Goal: Task Accomplishment & Management: Manage account settings

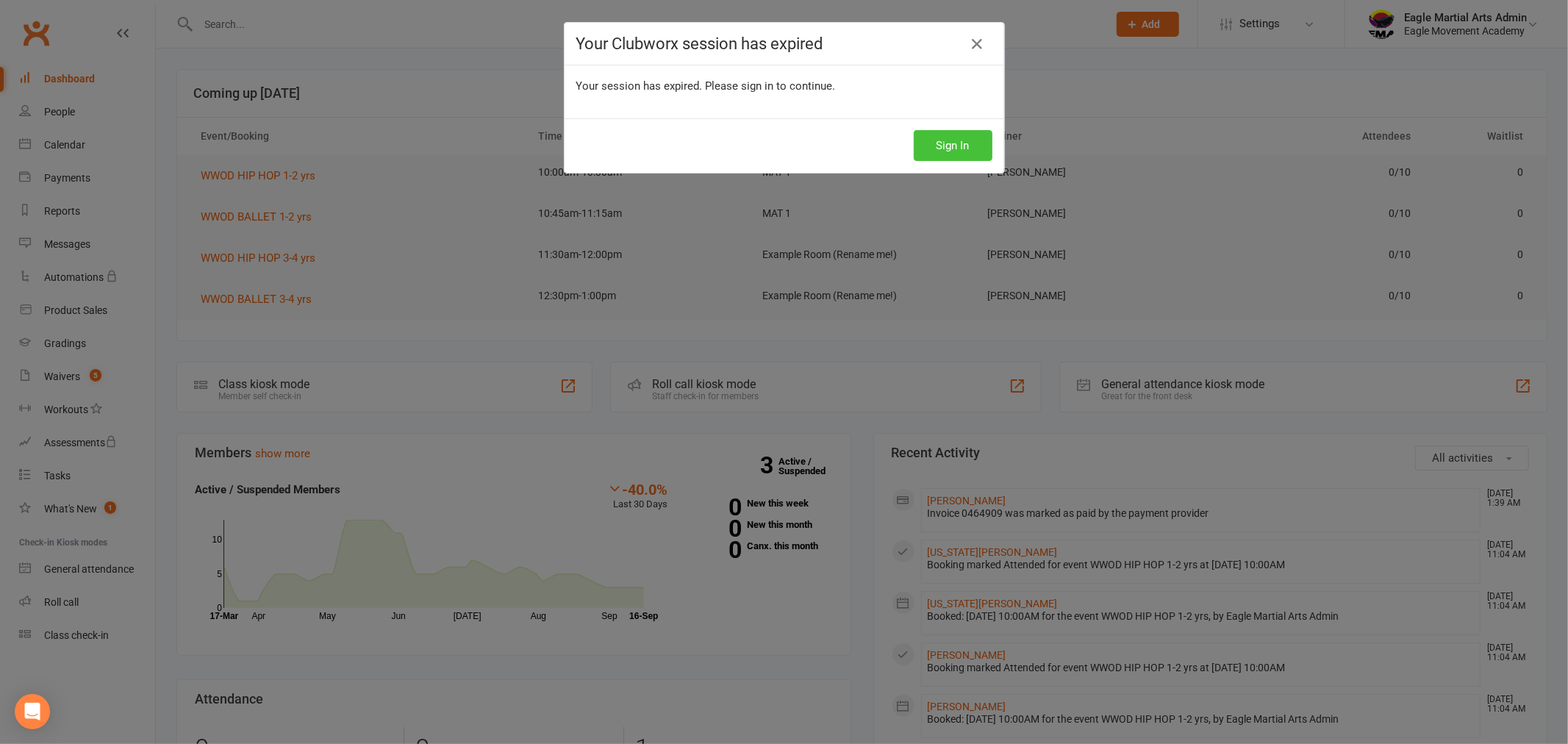
click at [924, 151] on button "Sign In" at bounding box center [953, 146] width 79 height 31
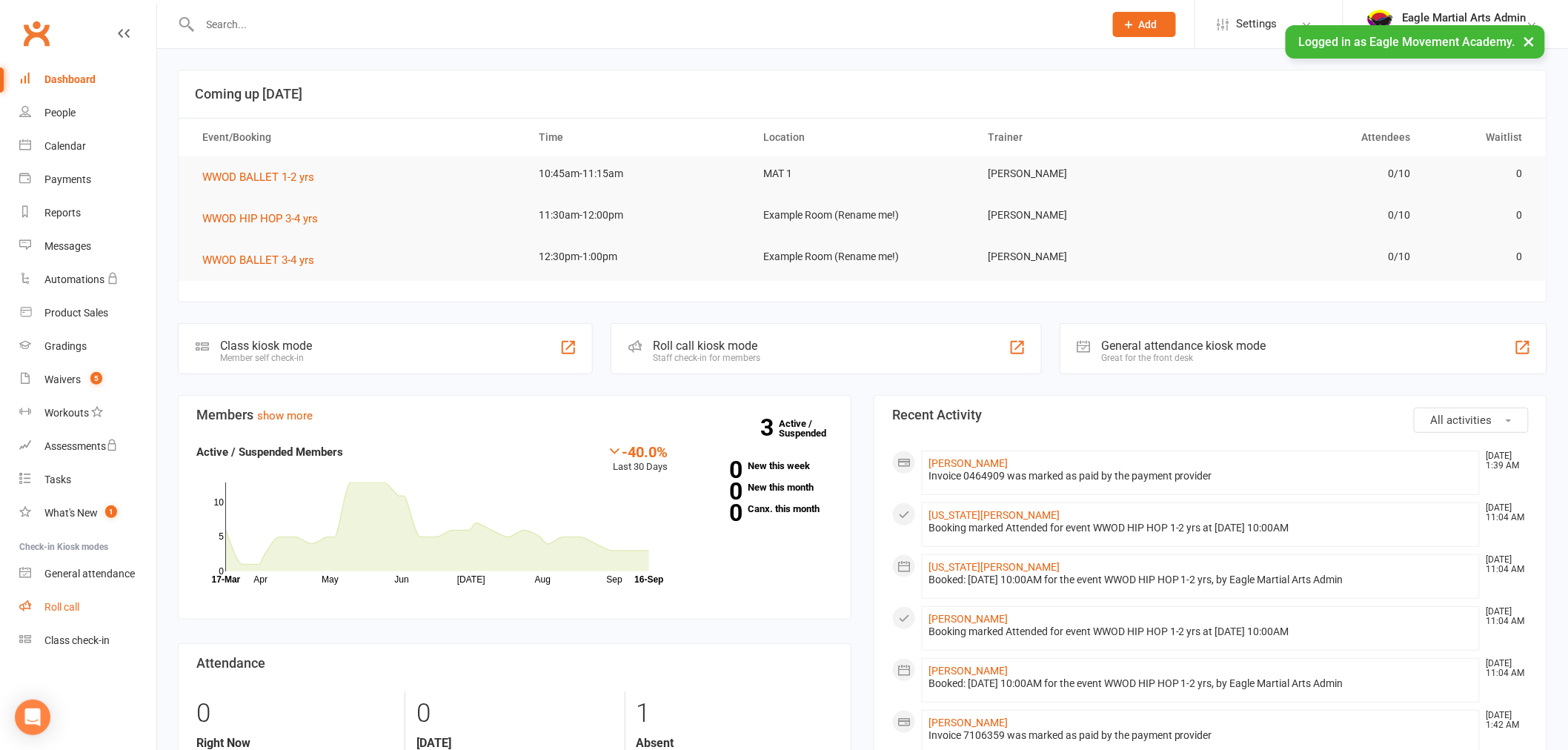
click at [95, 599] on link "Roll call" at bounding box center [88, 608] width 137 height 33
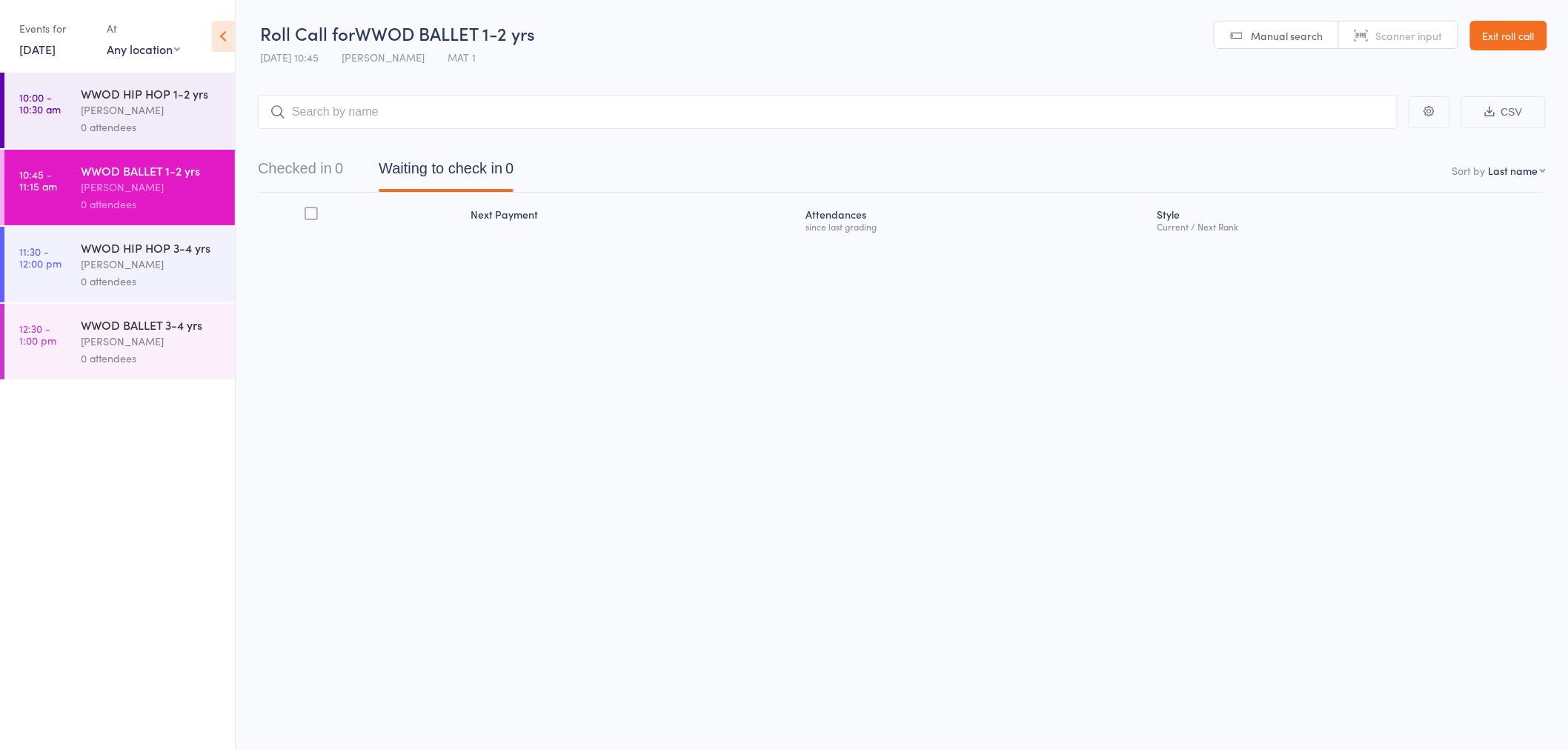
click at [130, 107] on div "[PERSON_NAME]" at bounding box center [151, 110] width 141 height 17
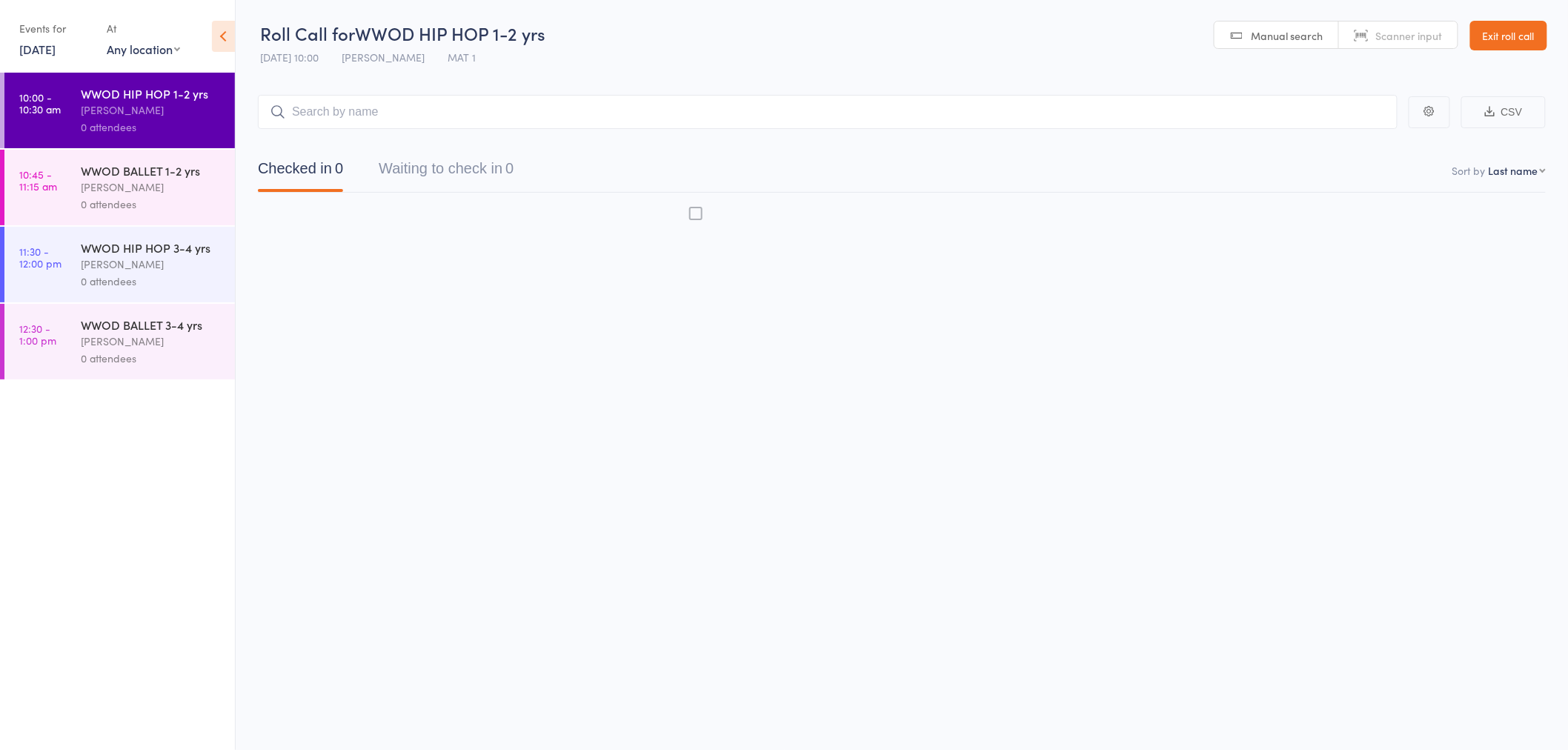
click at [343, 104] on input "search" at bounding box center [827, 112] width 1140 height 34
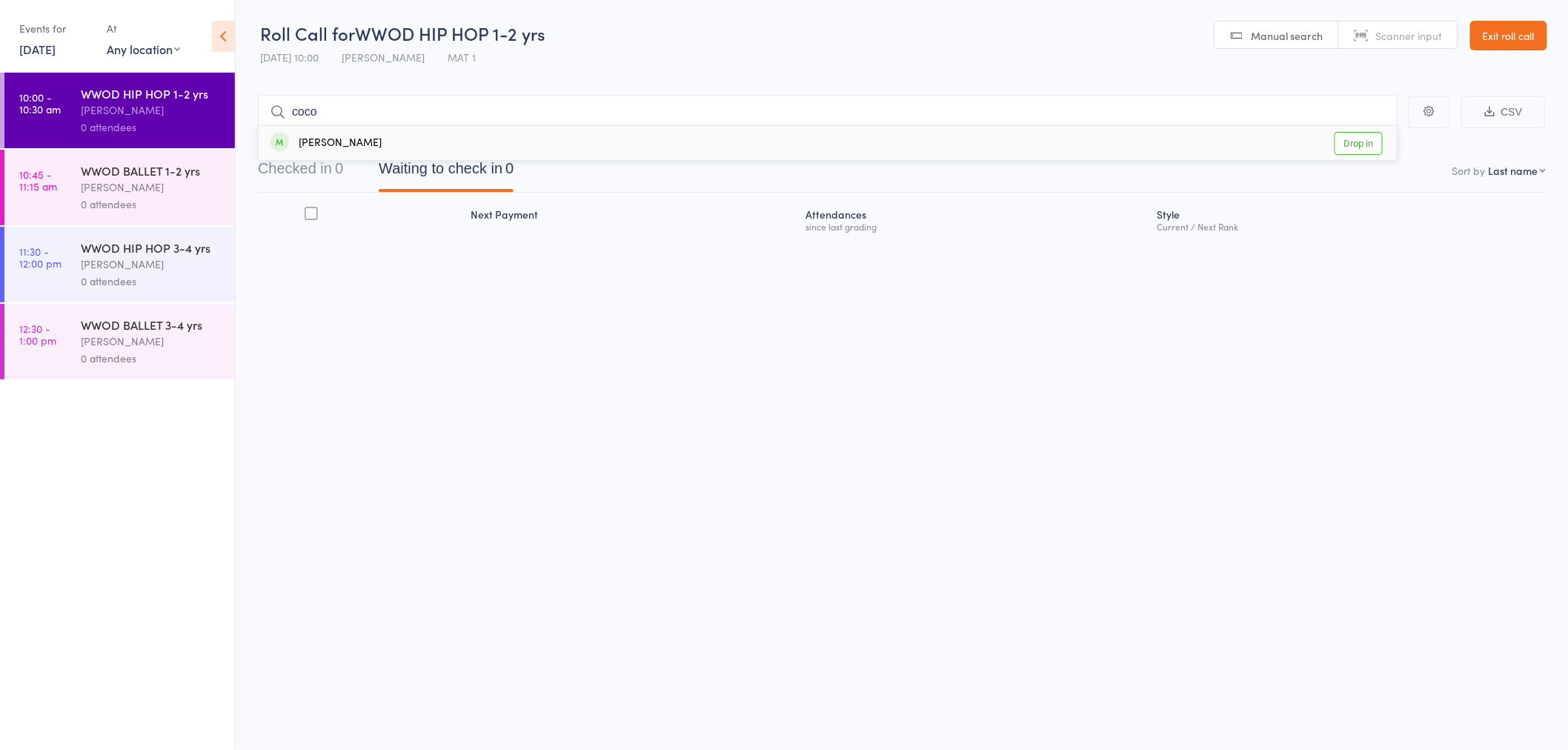
type input "coco"
click at [368, 134] on div "Coco Rae Drop in" at bounding box center [827, 142] width 1138 height 34
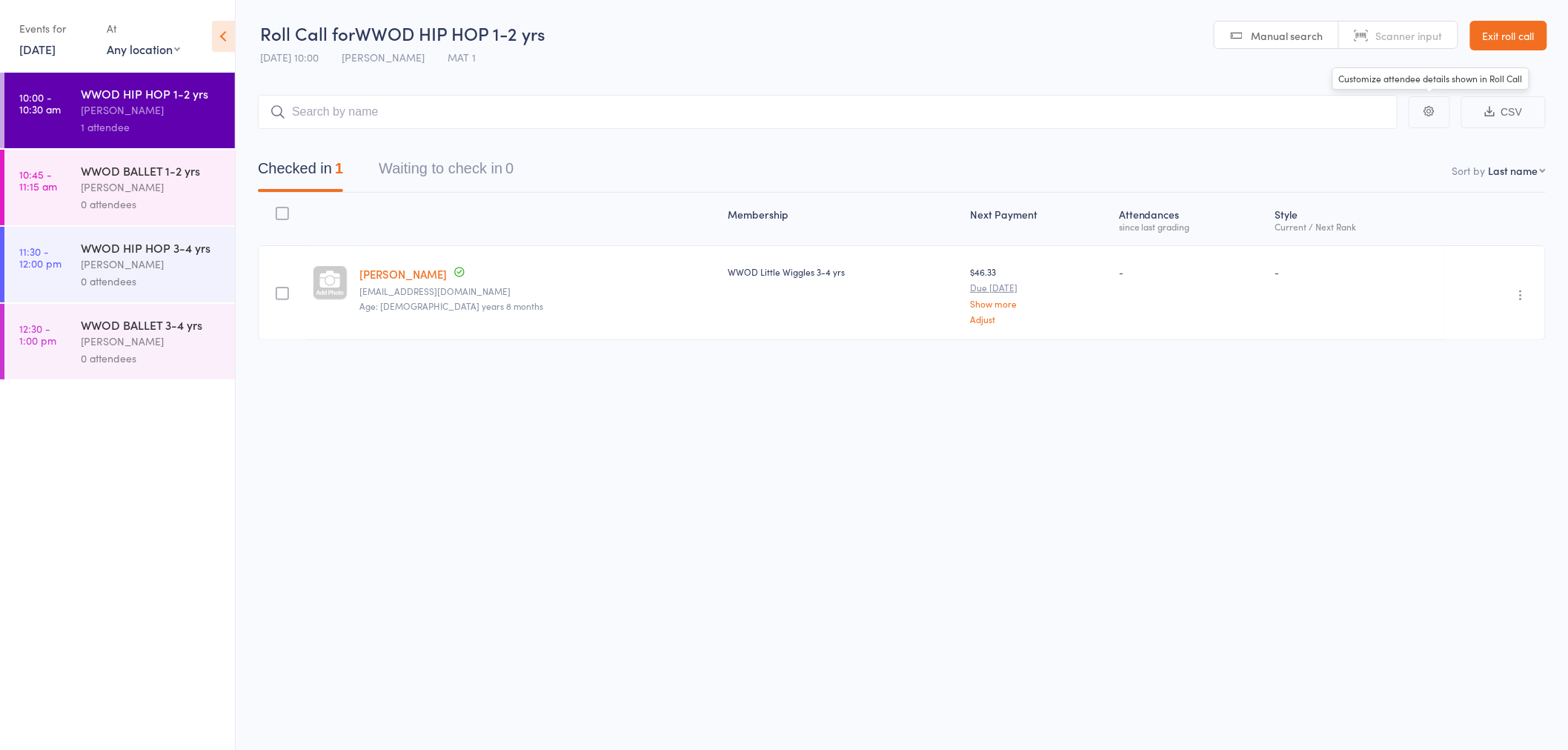
click at [1487, 28] on link "Exit roll call" at bounding box center [1508, 36] width 77 height 30
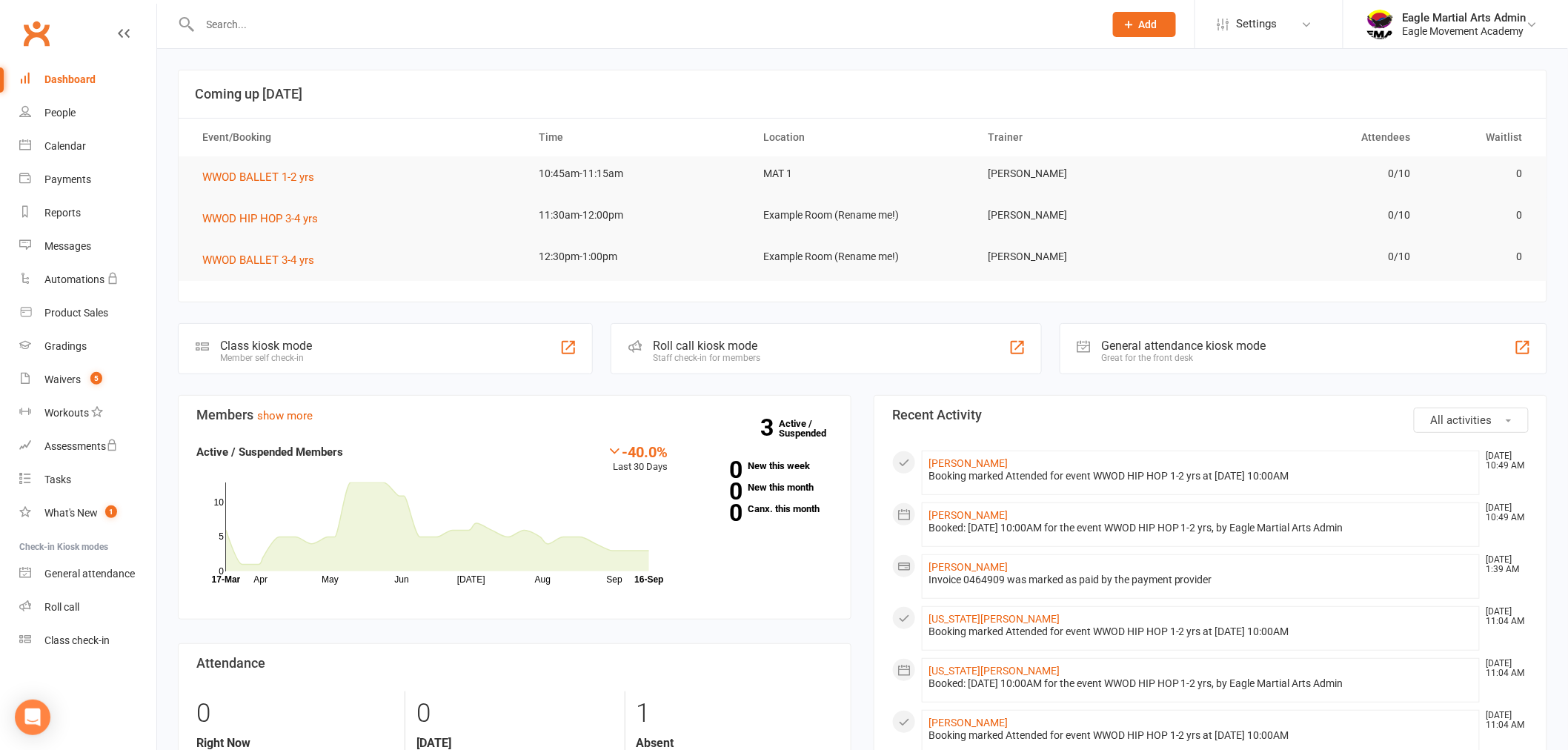
click at [446, 18] on input "text" at bounding box center [645, 24] width 898 height 21
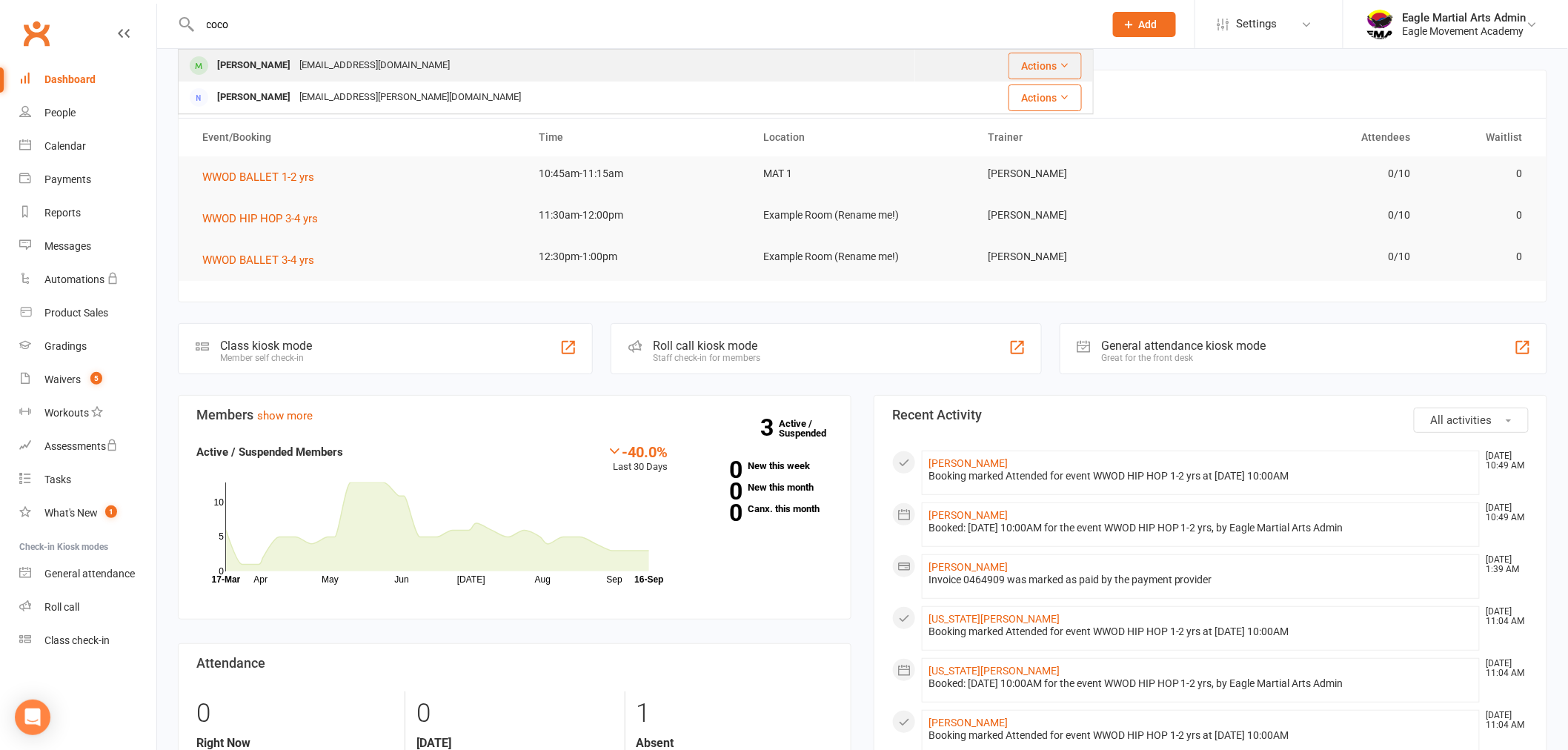
type input "coco"
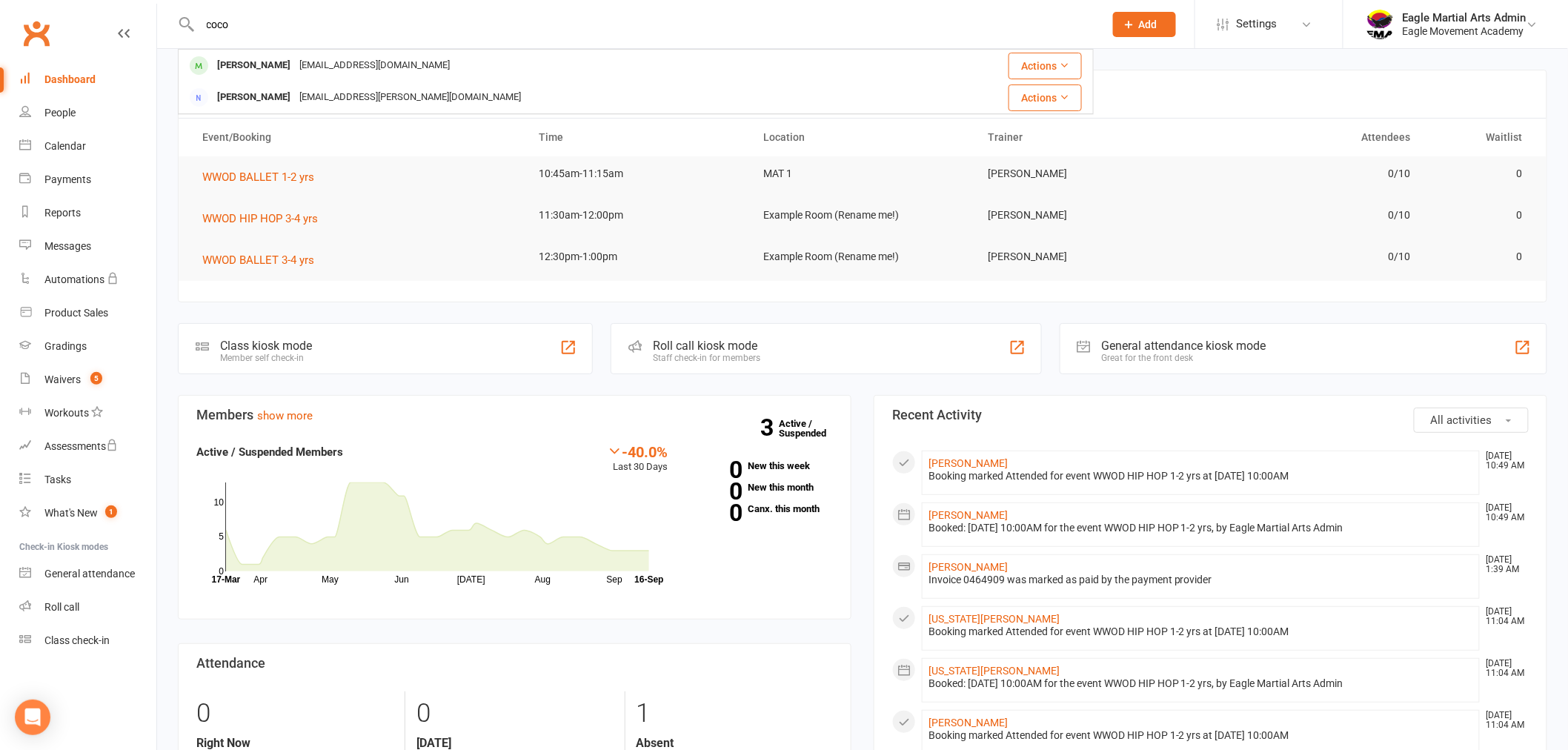
drag, startPoint x: 303, startPoint y: 64, endPoint x: 304, endPoint y: 57, distance: 7.1
click at [304, 60] on div "xbecx44@hotmail.com" at bounding box center [374, 65] width 160 height 21
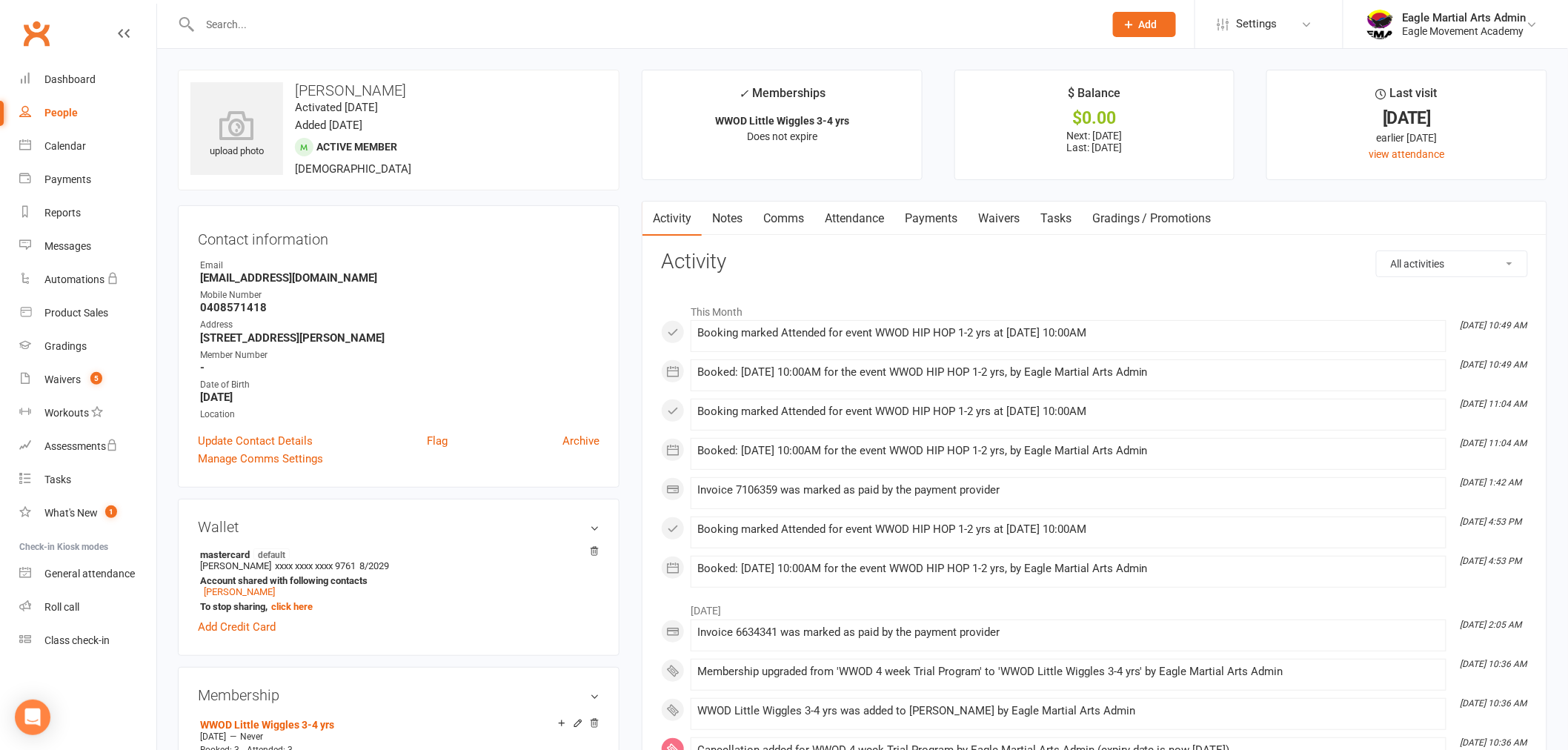
click at [835, 210] on link "Attendance" at bounding box center [854, 218] width 80 height 34
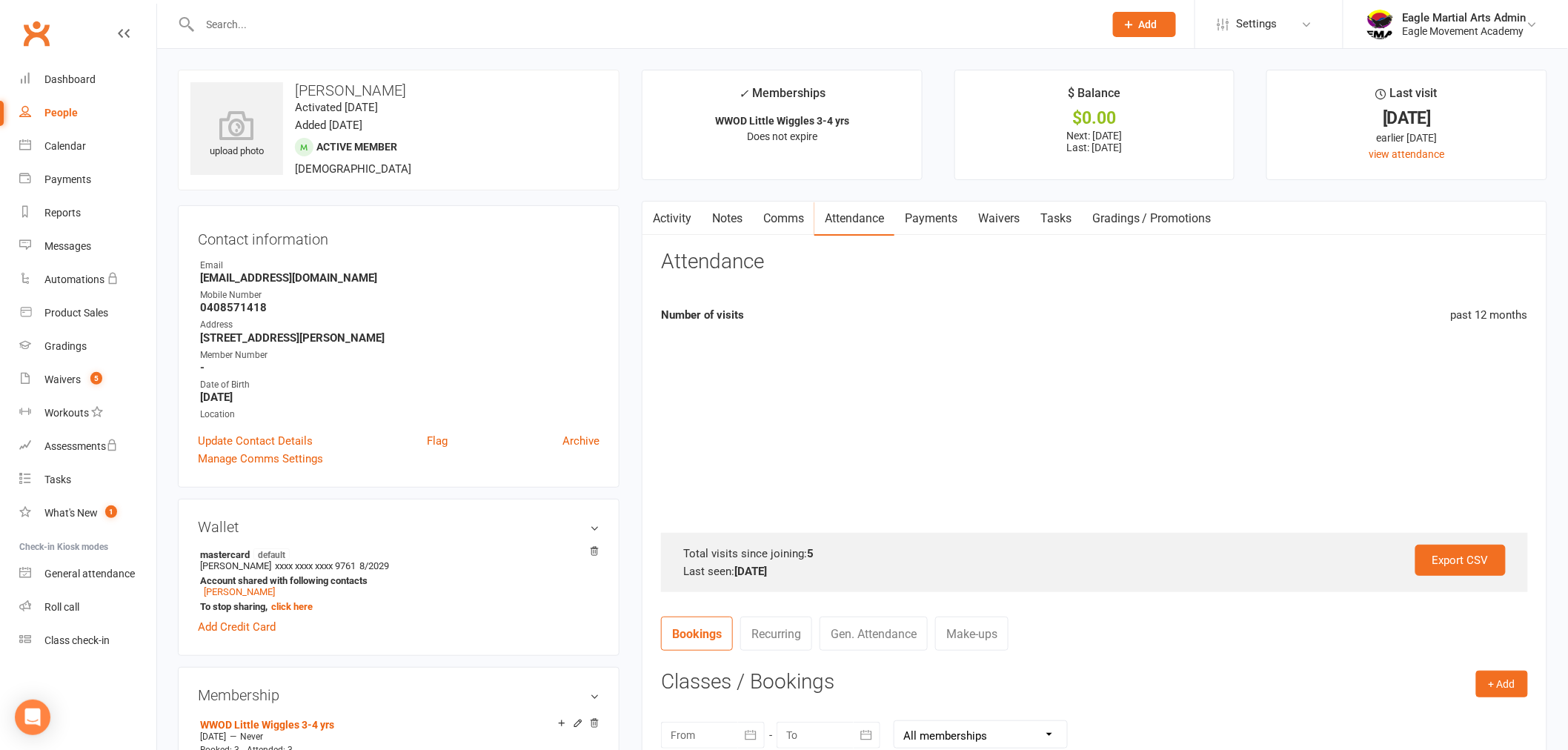
click at [965, 221] on link "Payments" at bounding box center [931, 218] width 74 height 34
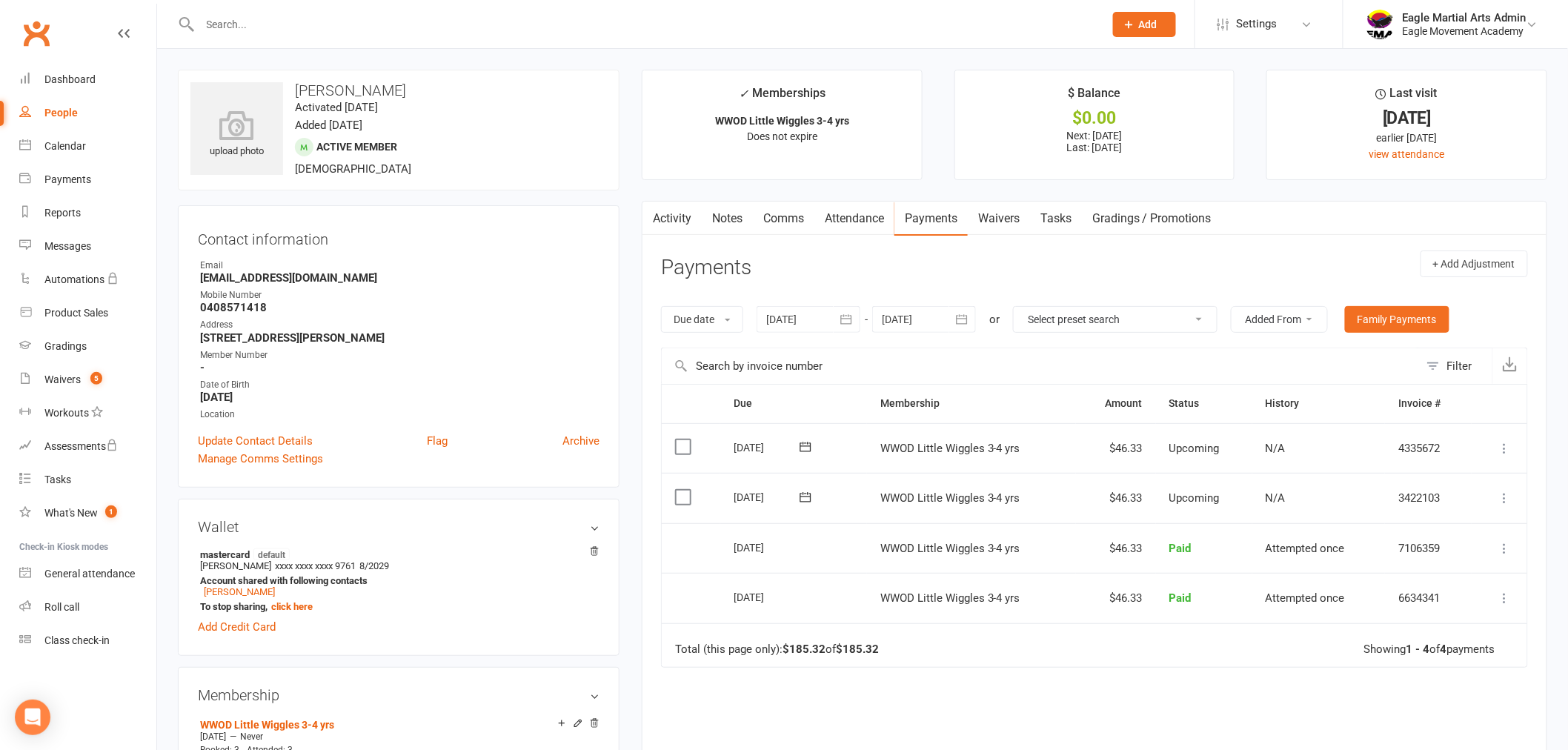
click at [679, 494] on label at bounding box center [685, 498] width 20 height 15
click at [679, 490] on input "checkbox" at bounding box center [680, 490] width 10 height 0
click at [1501, 495] on icon at bounding box center [1505, 499] width 15 height 15
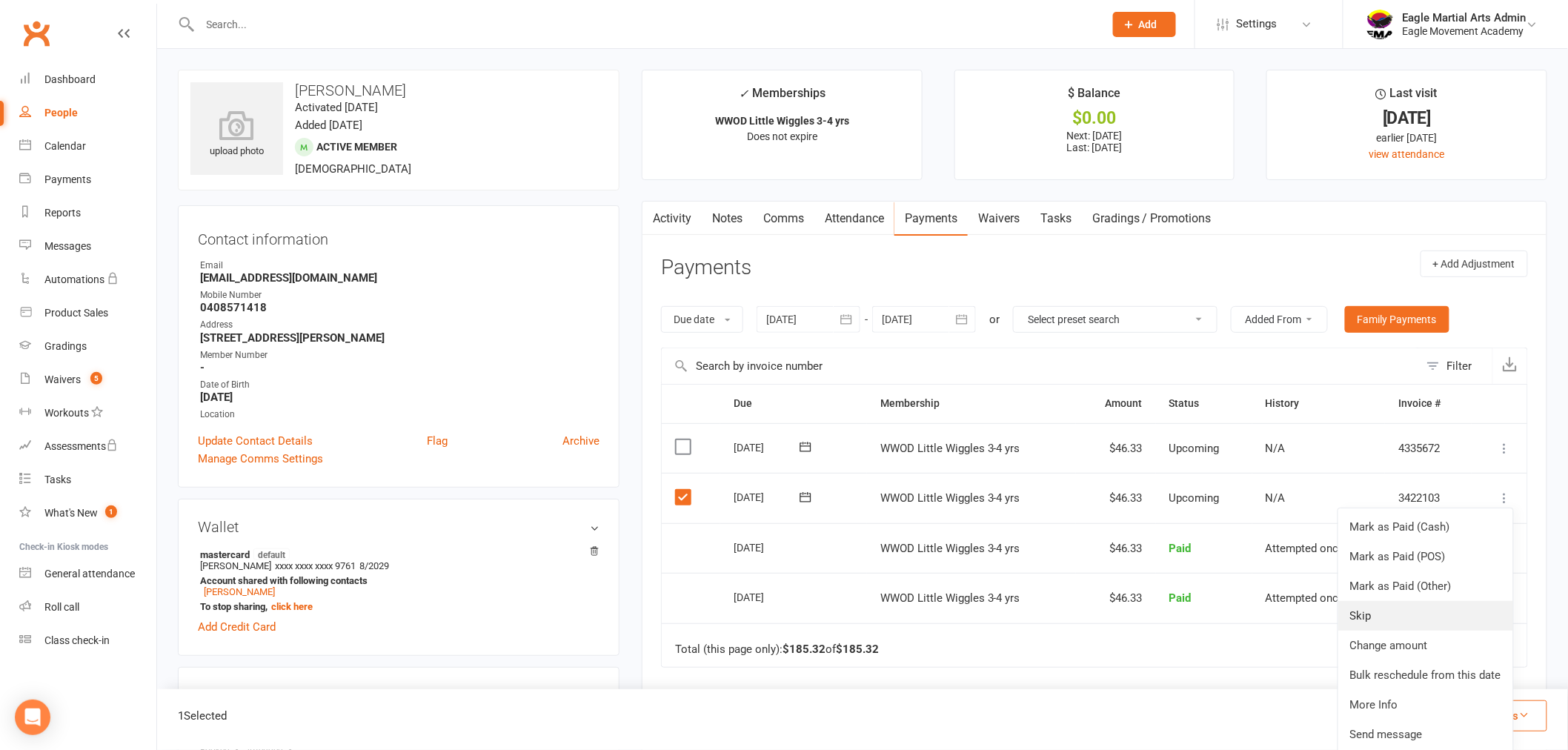
click at [1415, 611] on link "Skip" at bounding box center [1426, 616] width 175 height 30
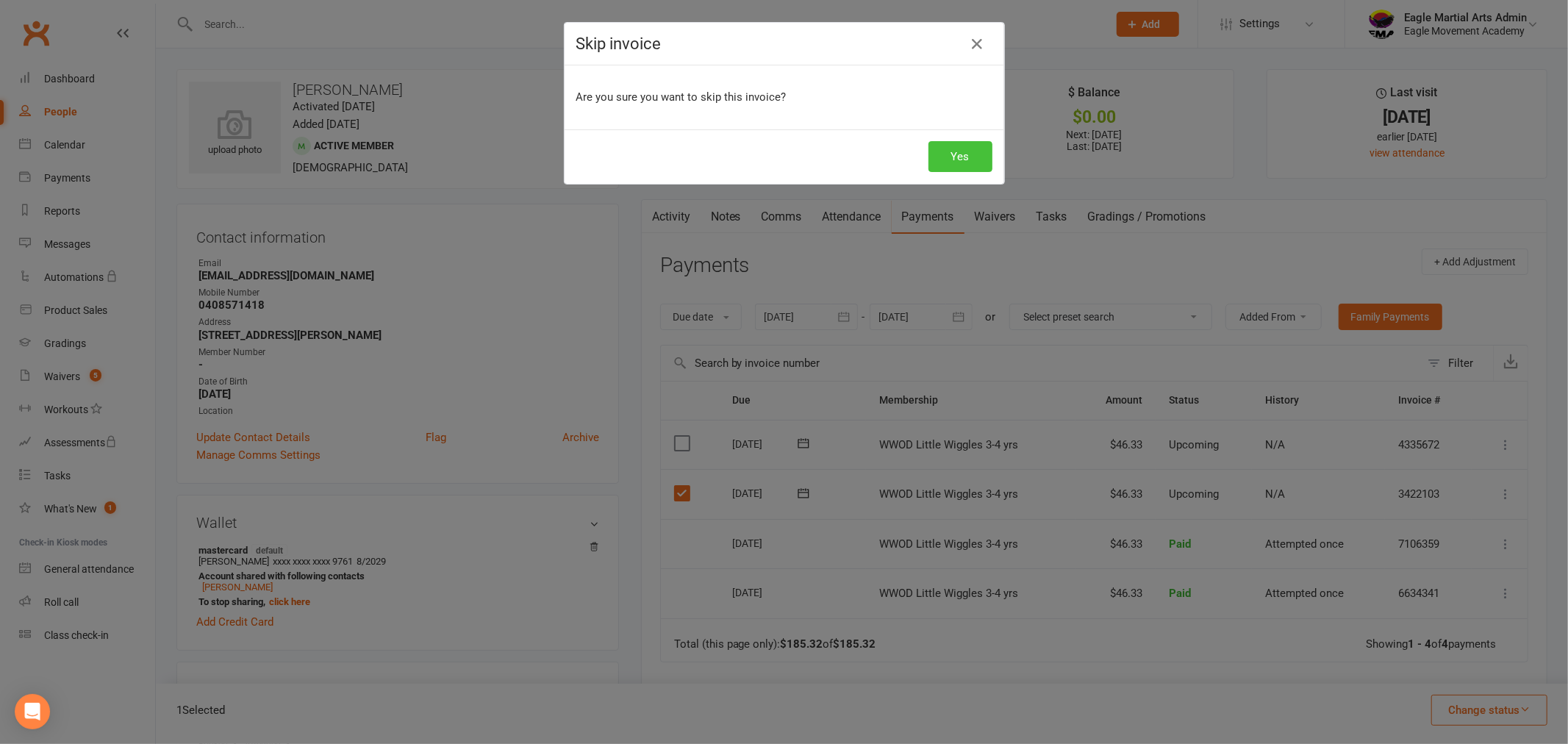
click at [931, 153] on button "Yes" at bounding box center [960, 157] width 64 height 31
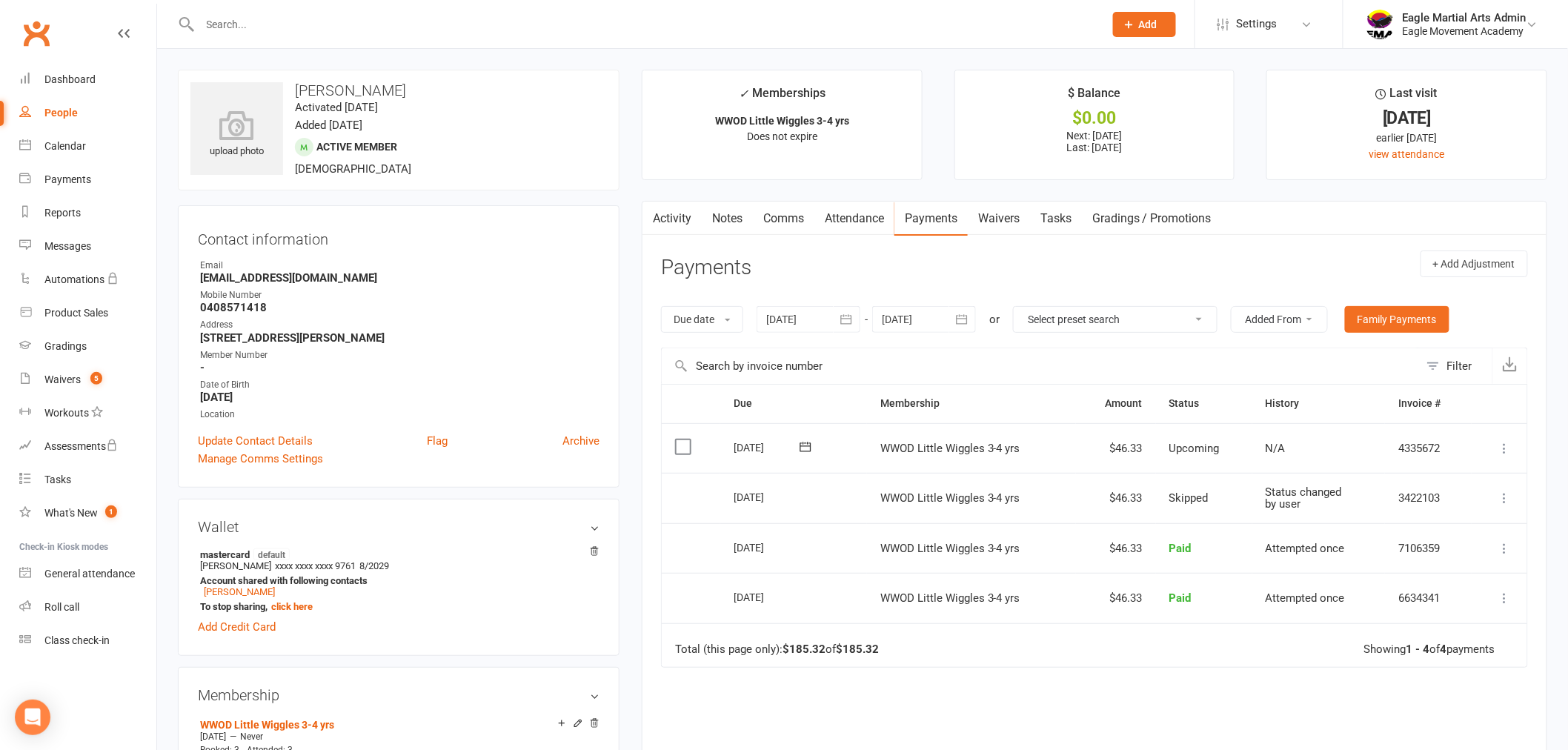
click at [305, 27] on input "text" at bounding box center [645, 24] width 898 height 21
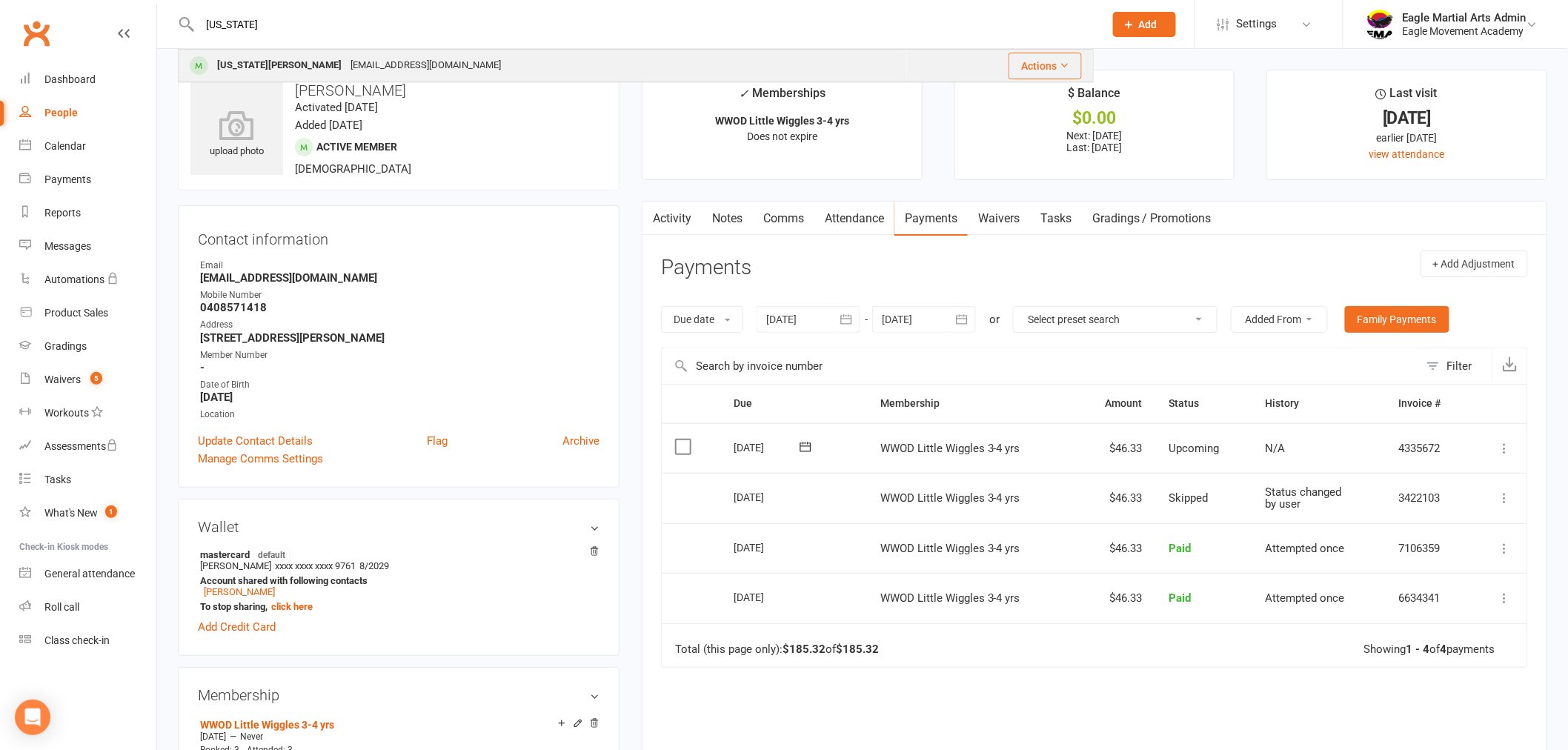
type input "georgia"
click at [346, 65] on div "joannajoey1@hotmail.com" at bounding box center [426, 65] width 160 height 21
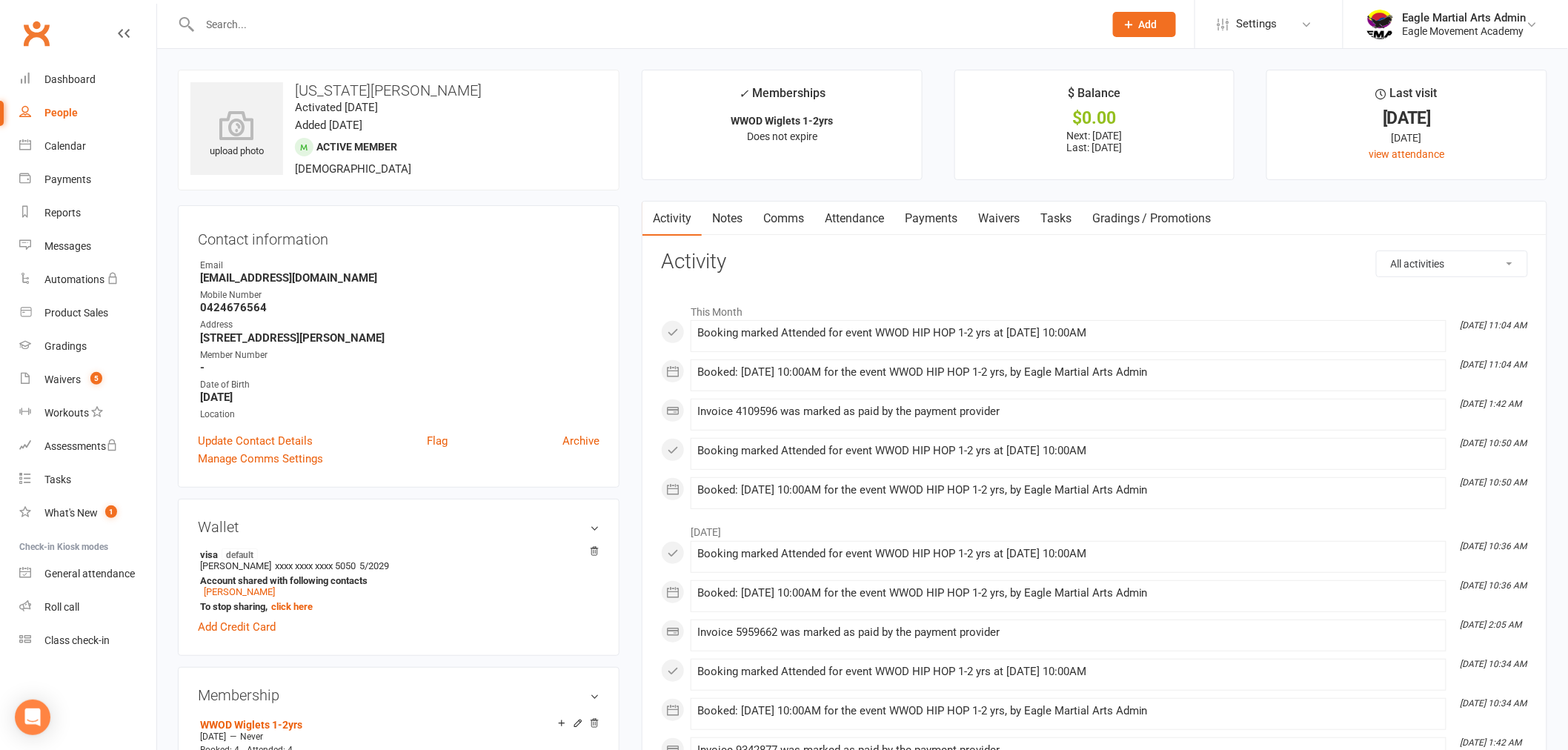
click at [848, 212] on link "Attendance" at bounding box center [854, 218] width 80 height 34
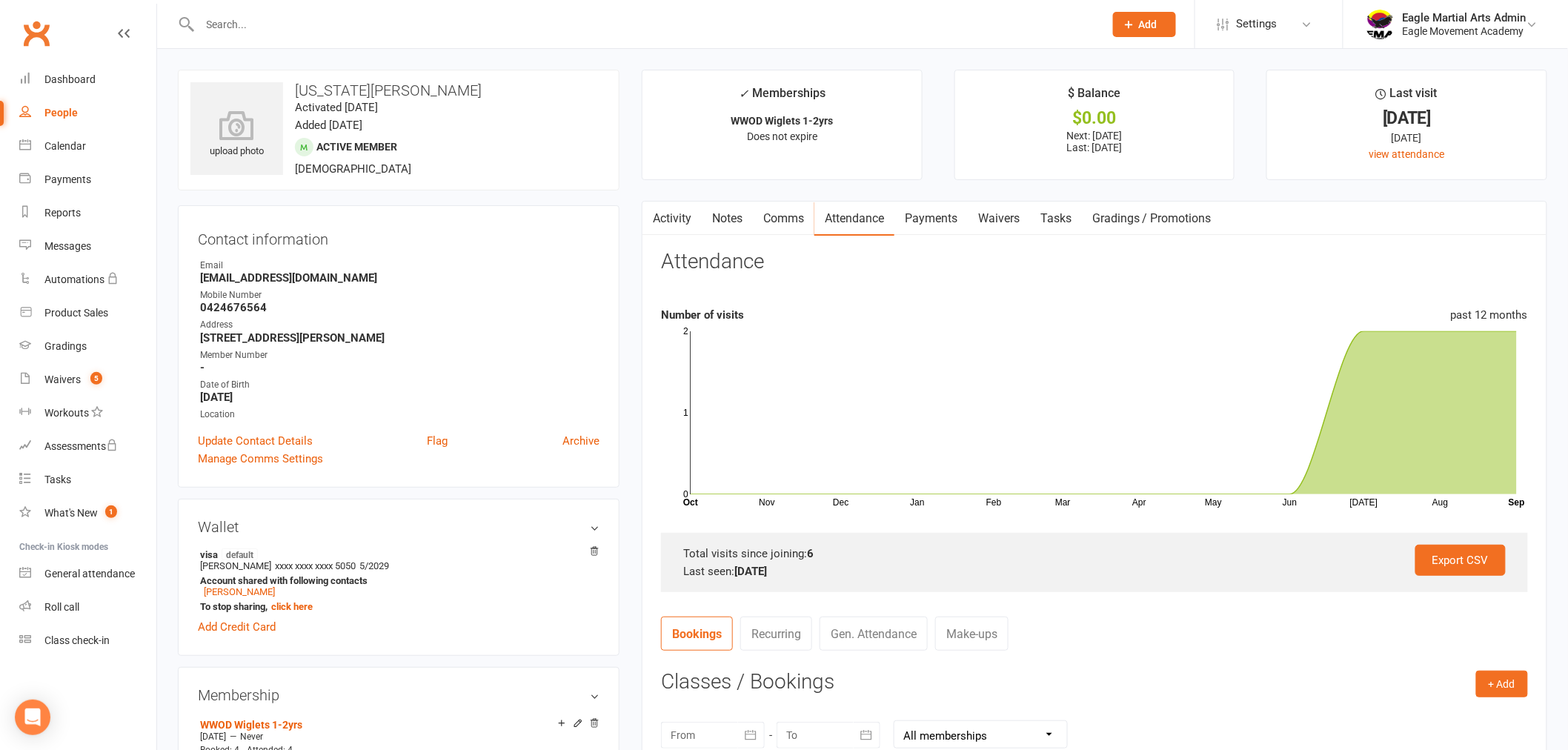
click at [935, 210] on link "Payments" at bounding box center [931, 218] width 74 height 34
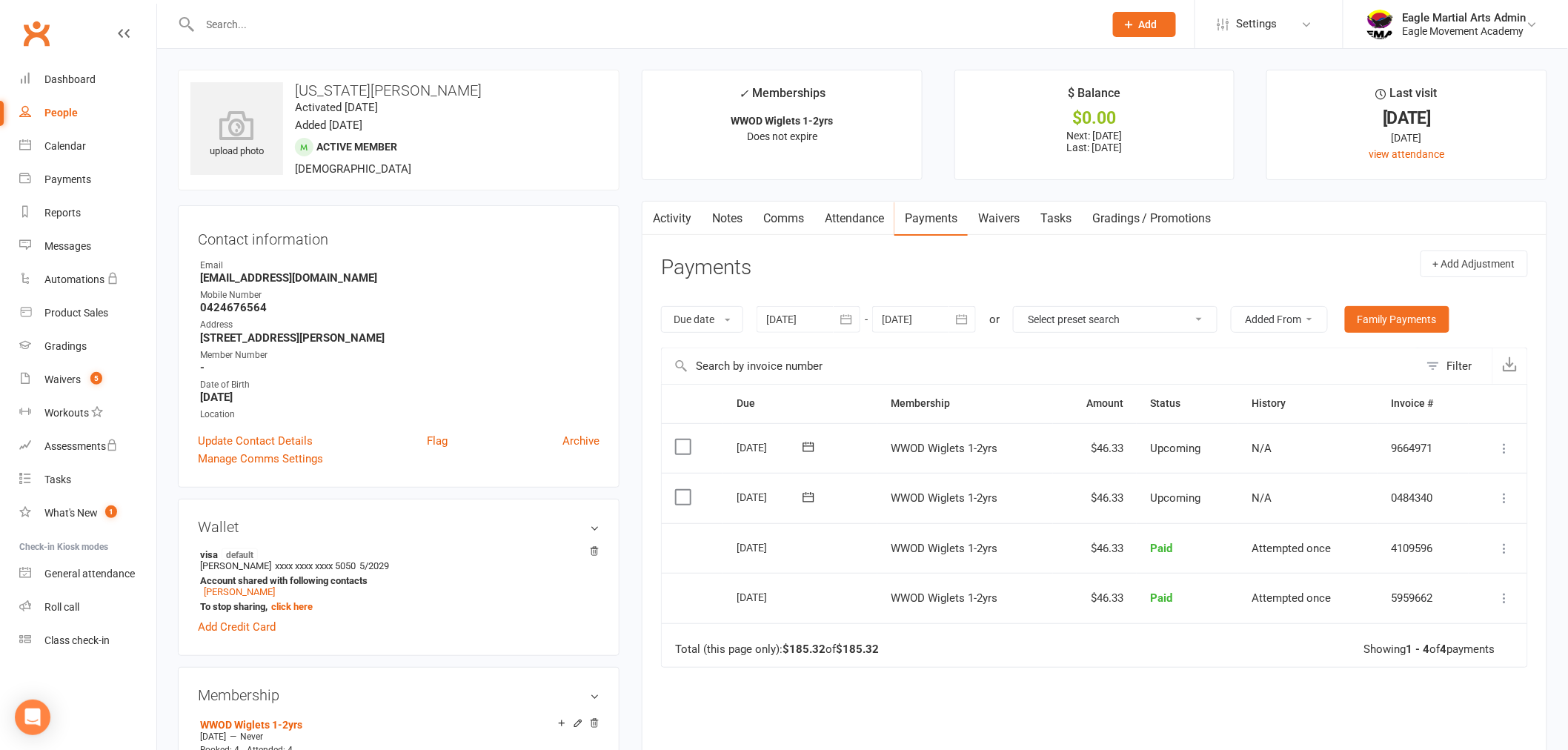
click at [684, 497] on label at bounding box center [685, 498] width 20 height 15
click at [684, 490] on input "checkbox" at bounding box center [680, 490] width 10 height 0
click at [1502, 495] on icon at bounding box center [1505, 499] width 15 height 15
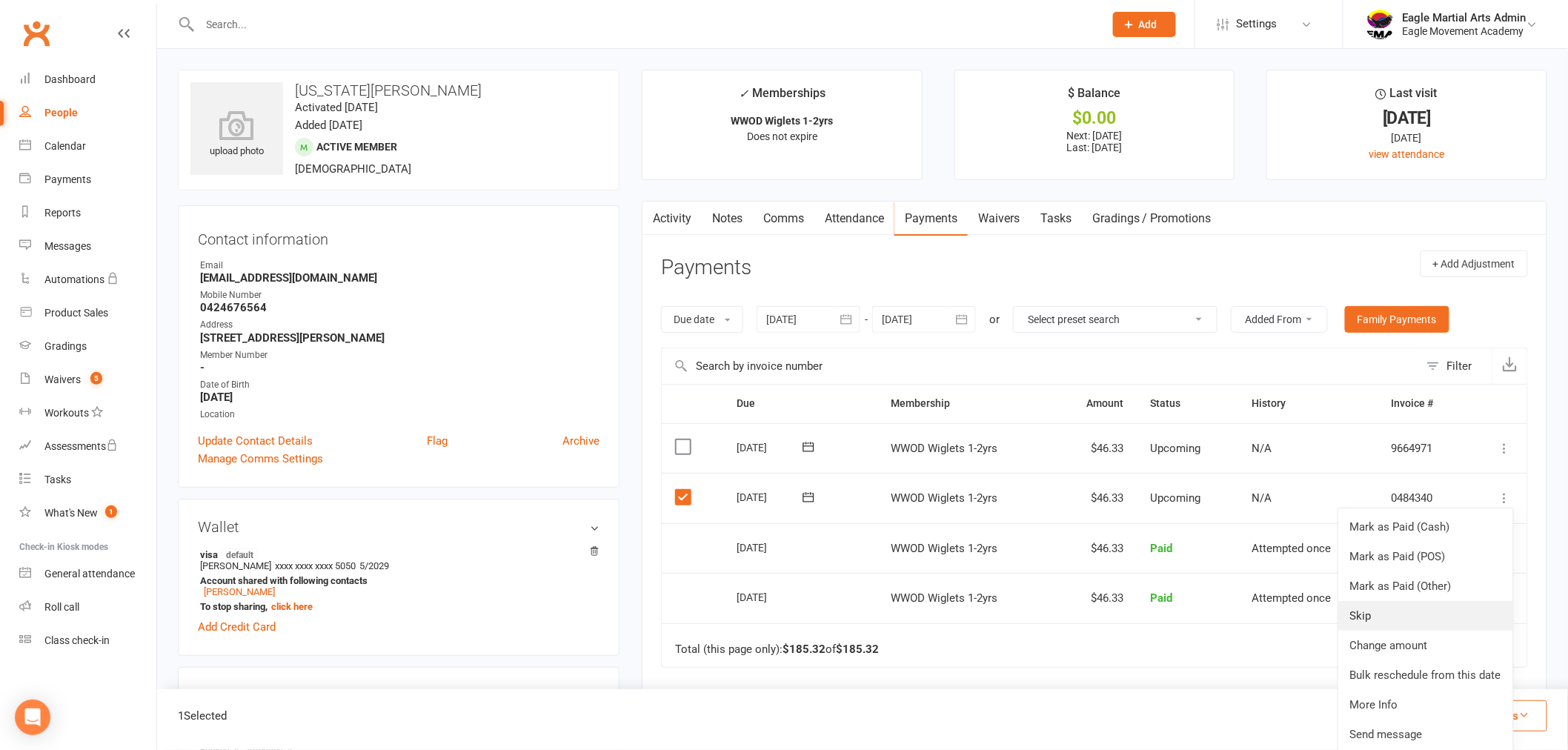
click at [1406, 613] on link "Skip" at bounding box center [1426, 616] width 175 height 30
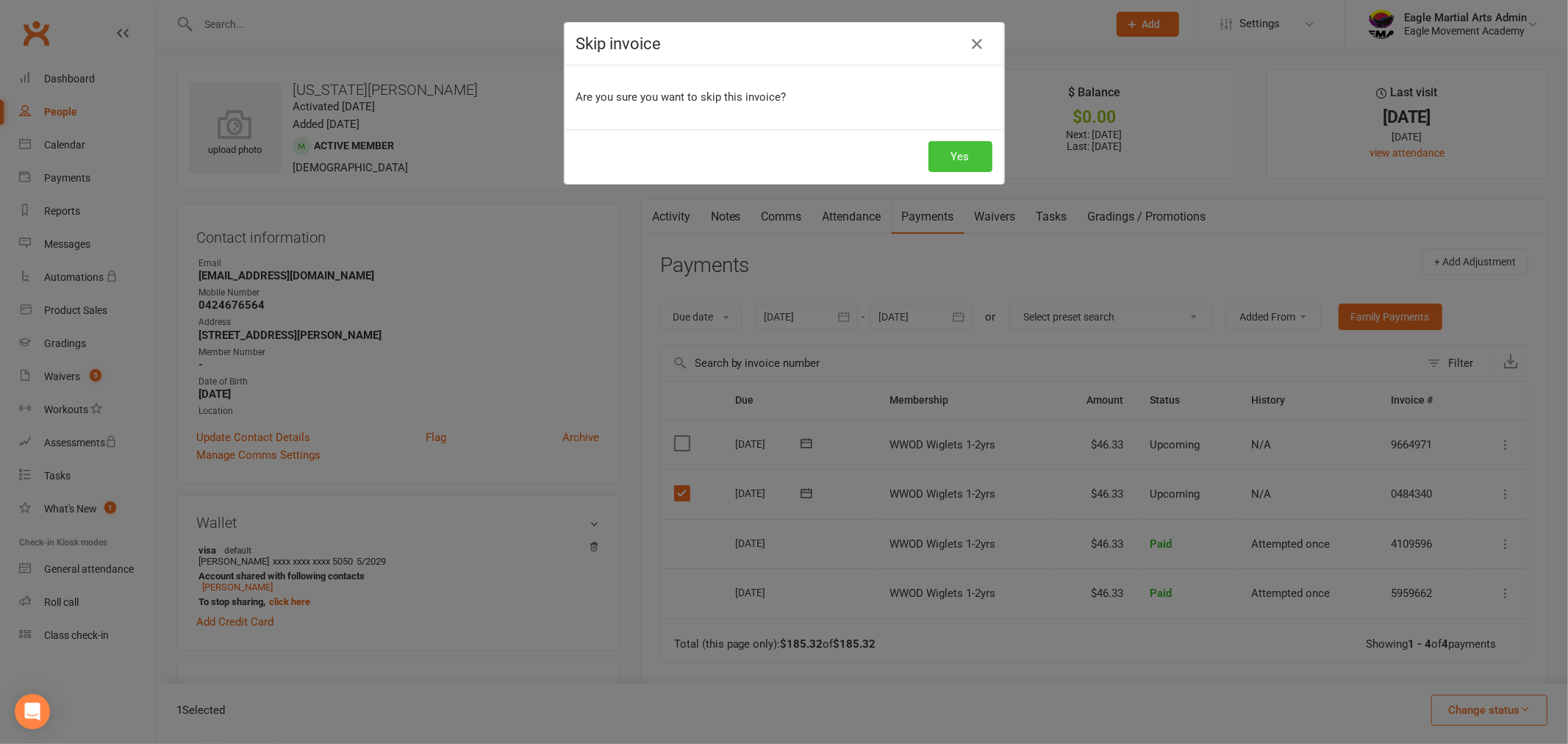
click at [949, 166] on button "Yes" at bounding box center [960, 157] width 64 height 31
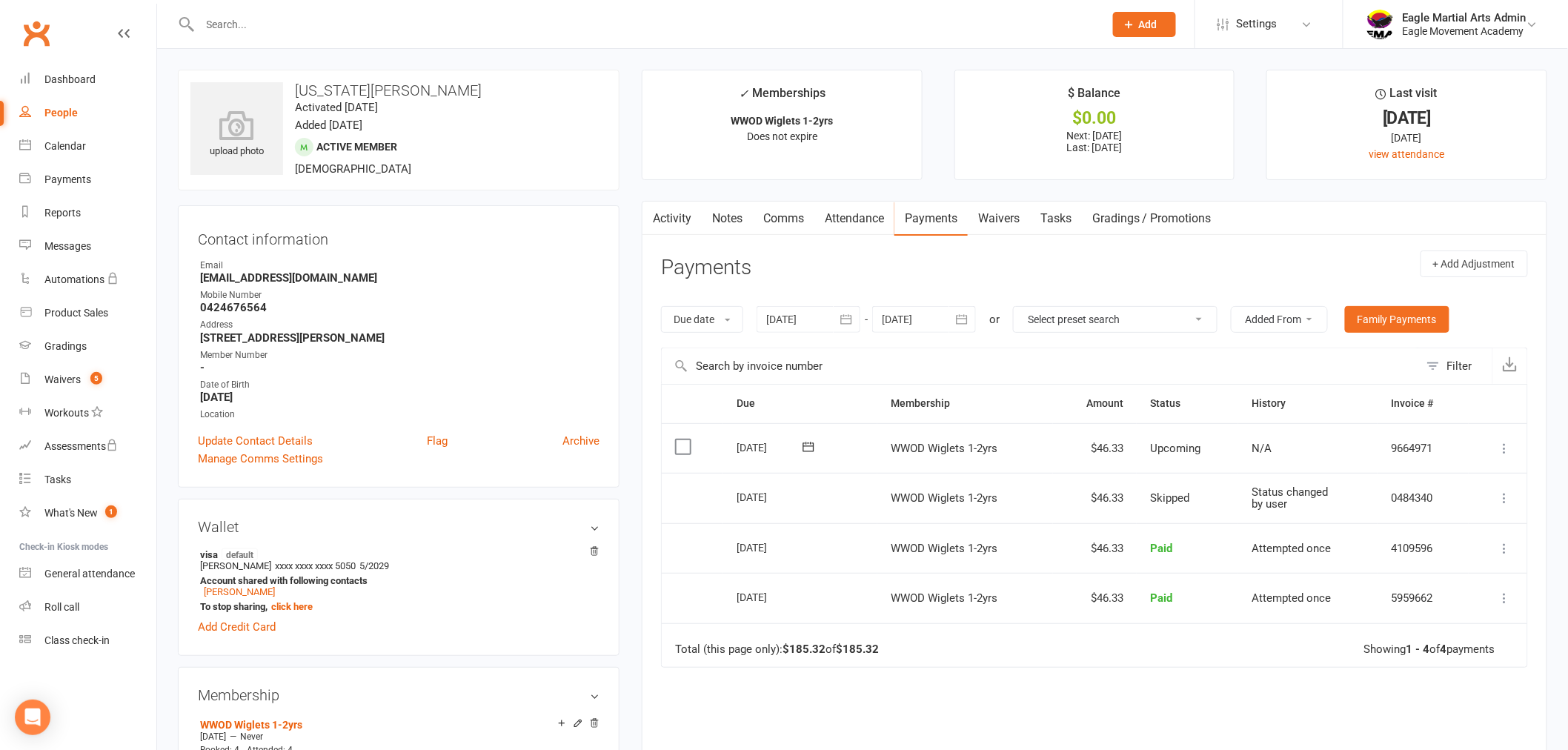
click at [45, 27] on link "Clubworx" at bounding box center [36, 33] width 37 height 37
